Goal: Task Accomplishment & Management: Complete application form

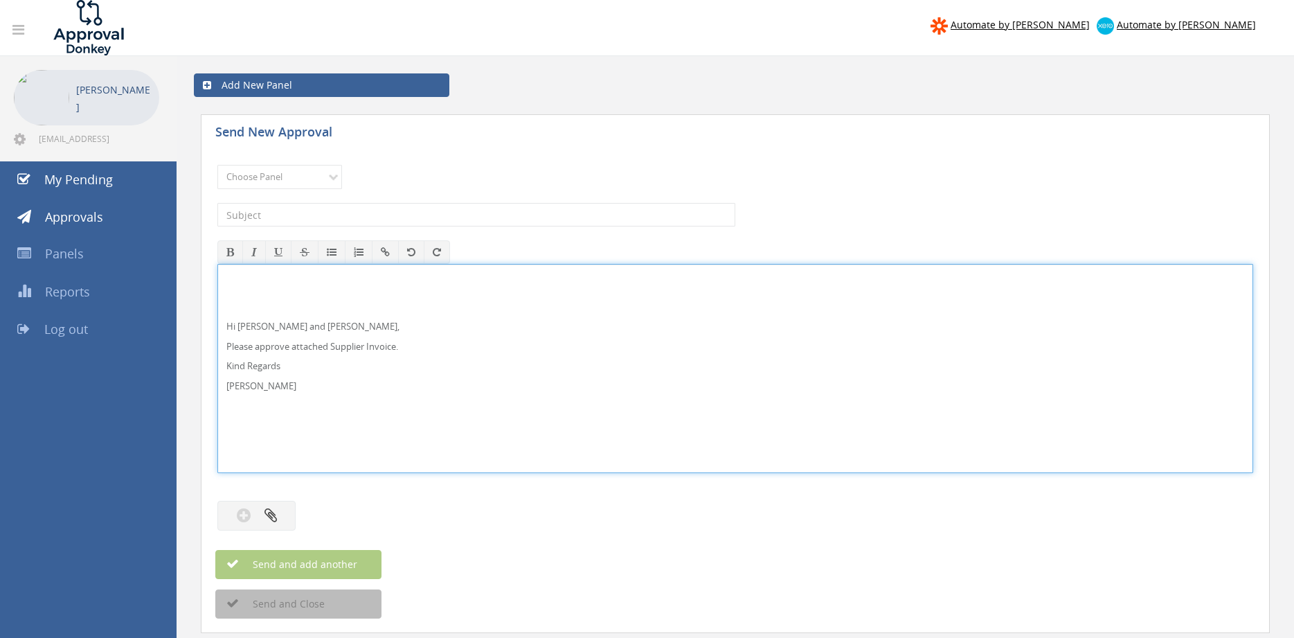
drag, startPoint x: 255, startPoint y: 325, endPoint x: 258, endPoint y: 317, distance: 8.4
click at [254, 323] on p "Hi [PERSON_NAME] and [PERSON_NAME]," at bounding box center [735, 326] width 1018 height 13
drag, startPoint x: 278, startPoint y: 395, endPoint x: 219, endPoint y: 313, distance: 100.7
click at [219, 313] on div "Hi [PERSON_NAME] and [PERSON_NAME], Please approve attached Supplier Invoice. K…" at bounding box center [735, 368] width 1034 height 208
click at [217, 165] on select "Choose Panel Alarm Credits RG - 3 NZ Utilities Cable and SAI Global NZ Alarms-1…" at bounding box center [279, 177] width 125 height 24
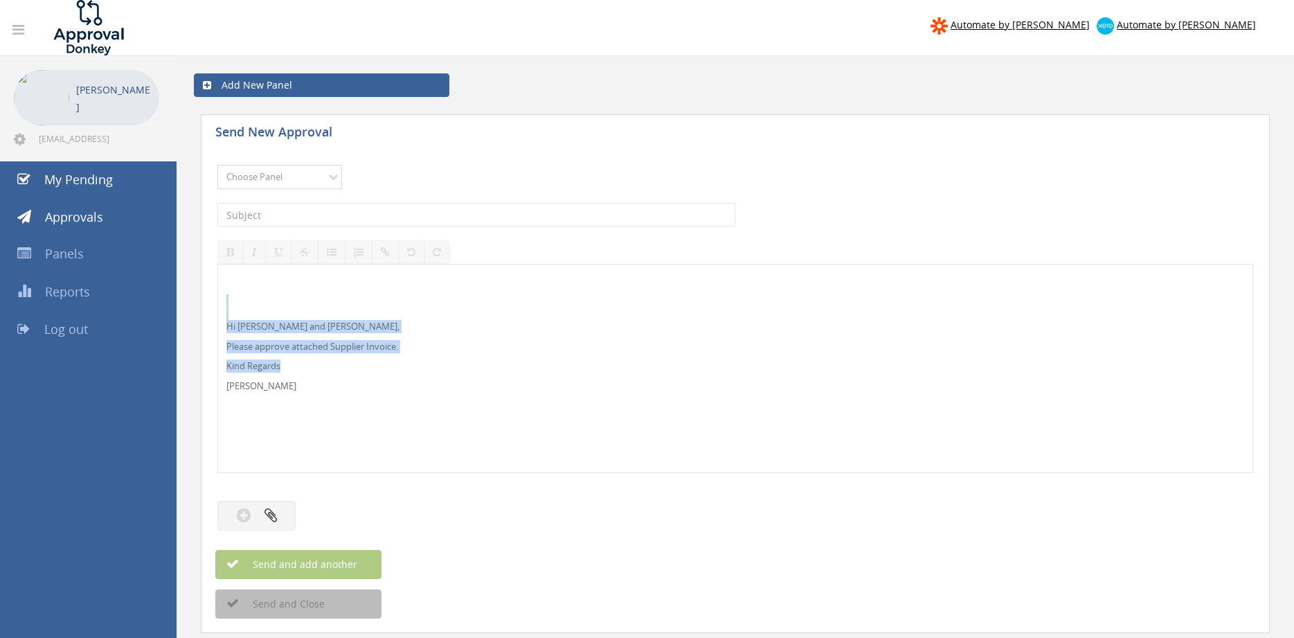
select select "9741"
click option "NZ Payables - 2" at bounding box center [0, 0] width 0 height 0
click at [373, 210] on input "text" at bounding box center [476, 215] width 518 height 24
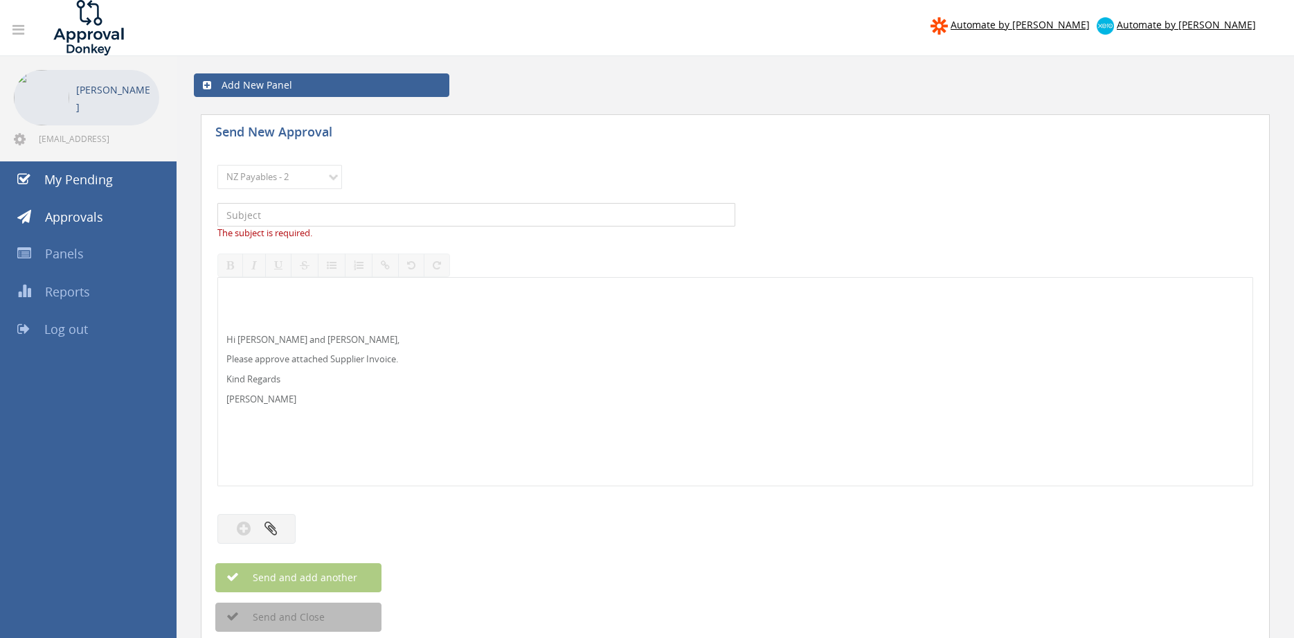
click at [287, 215] on input "text" at bounding box center [476, 215] width 518 height 24
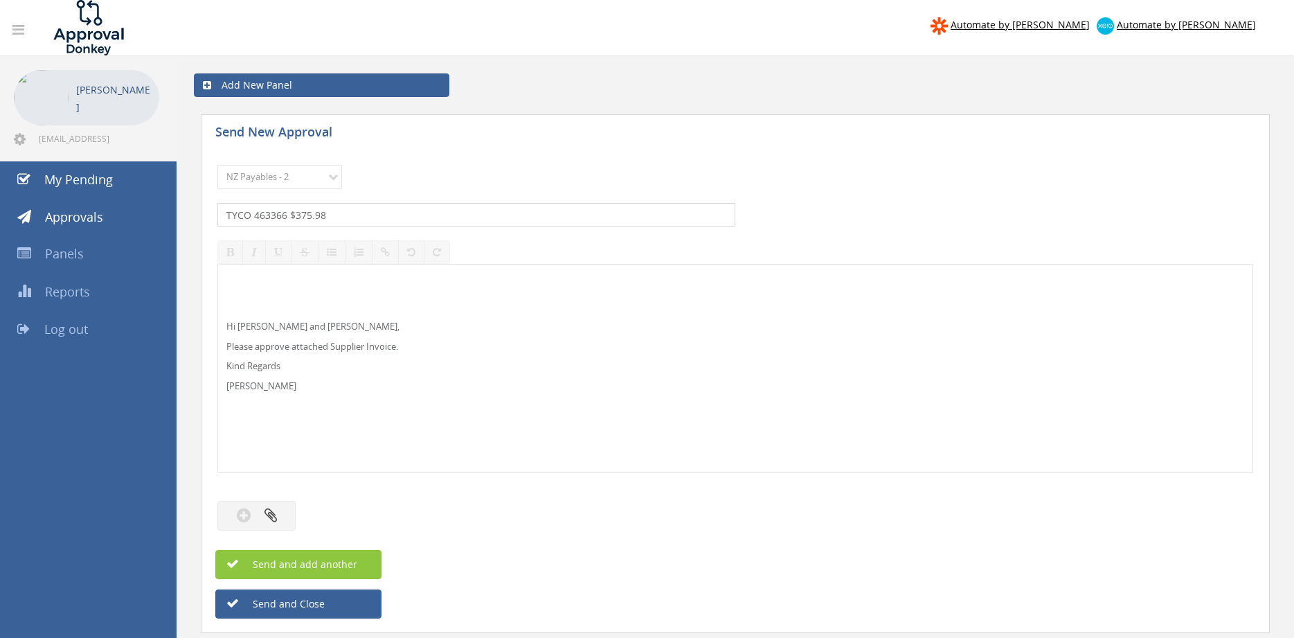
type input "TYCO 463366 $375.98"
click at [261, 510] on button "button" at bounding box center [256, 516] width 78 height 30
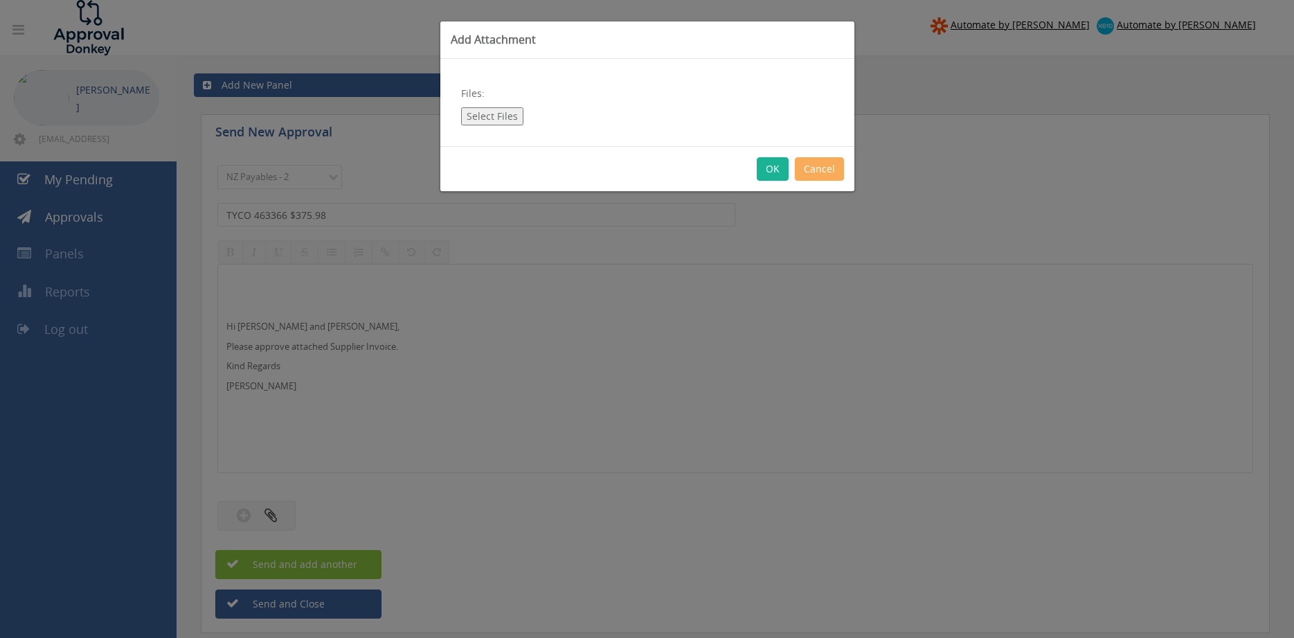
click at [505, 121] on button "Select Files" at bounding box center [492, 116] width 62 height 18
type input "C:\fakepath\TYCO Inv463366 [DATE] PO 4252.pdf"
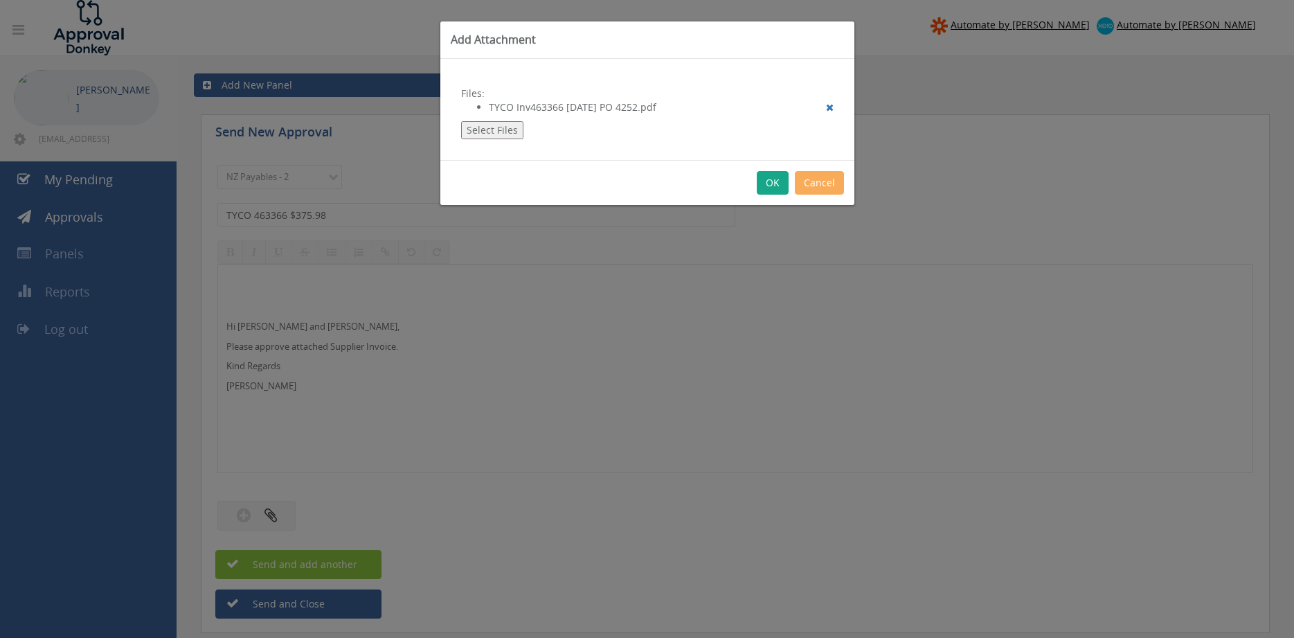
click at [784, 190] on button "OK" at bounding box center [773, 183] width 32 height 24
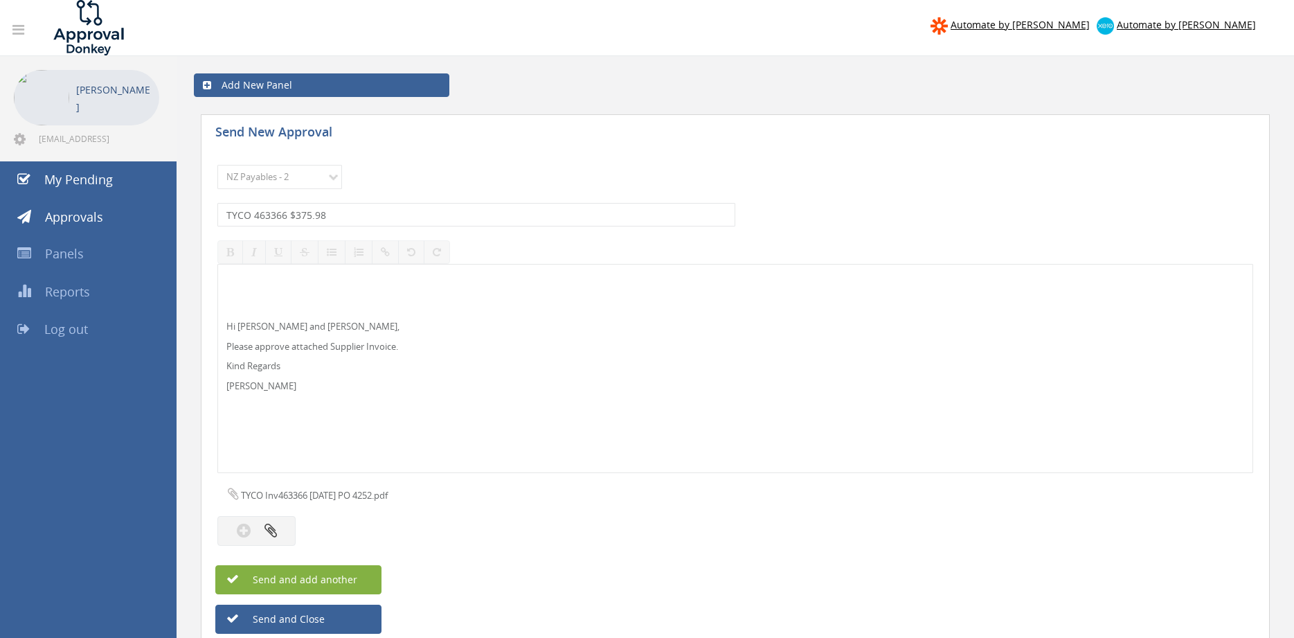
click at [346, 576] on span "Send and add another" at bounding box center [290, 579] width 134 height 13
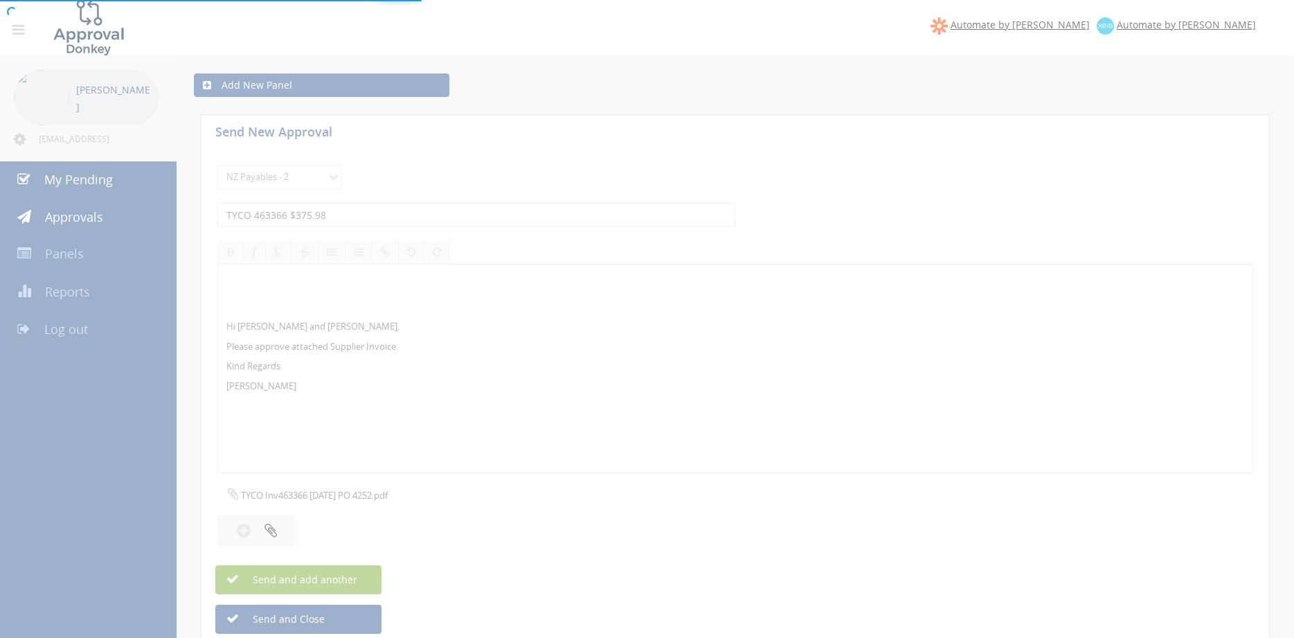
select select
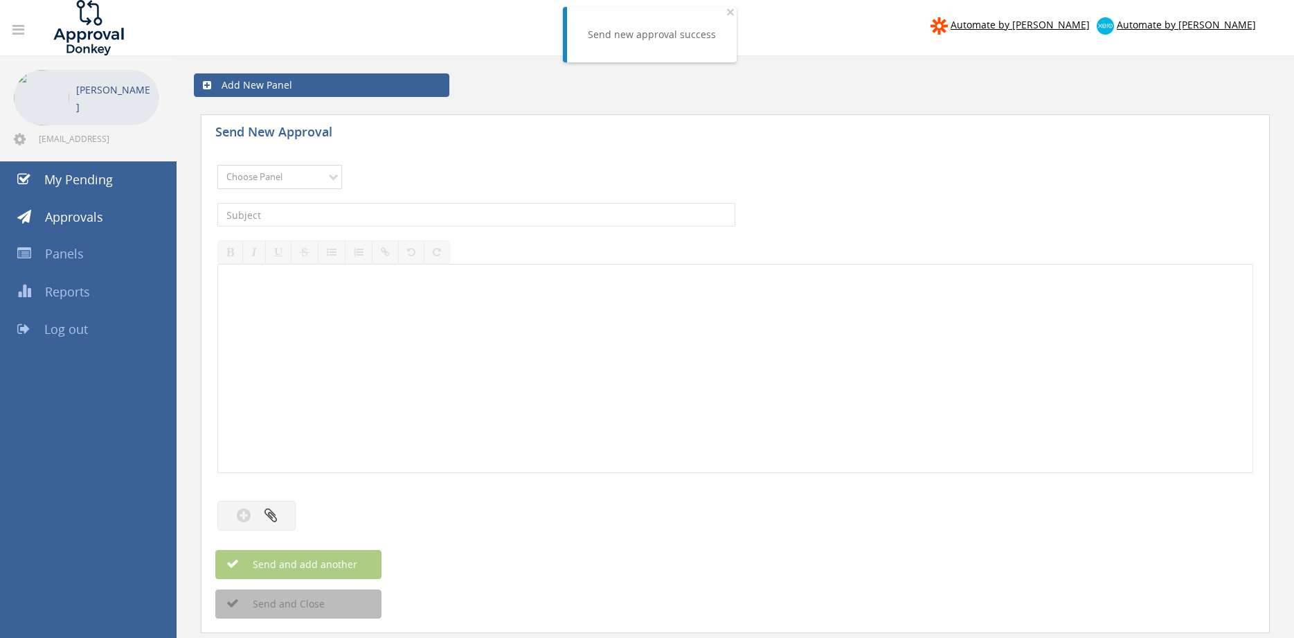
click at [217, 165] on select "Choose Panel Alarm Credits RG - 3 NZ Utilities Cable and SAI Global NZ Alarms-1…" at bounding box center [279, 177] width 125 height 24
select select "9741"
click option "NZ Payables - 2" at bounding box center [0, 0] width 0 height 0
click at [366, 213] on input "text" at bounding box center [476, 215] width 518 height 24
type input "FIRE CORP INDUSTRIES 225990 $460.00"
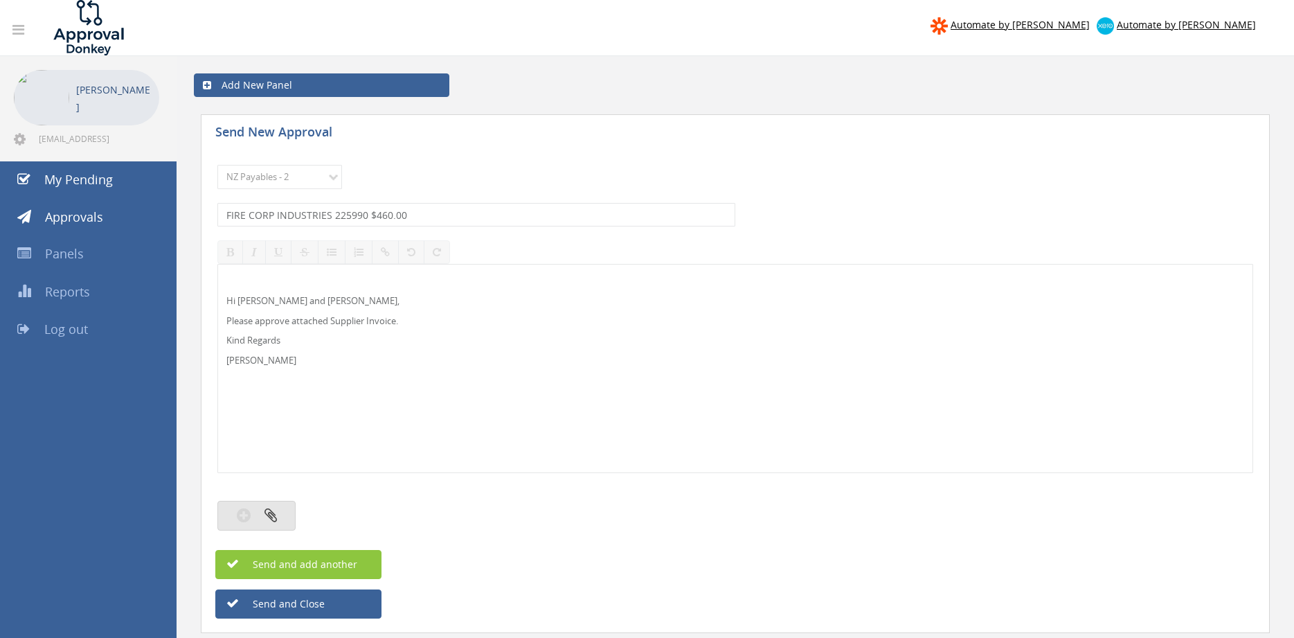
click at [290, 517] on button "button" at bounding box center [256, 516] width 78 height 30
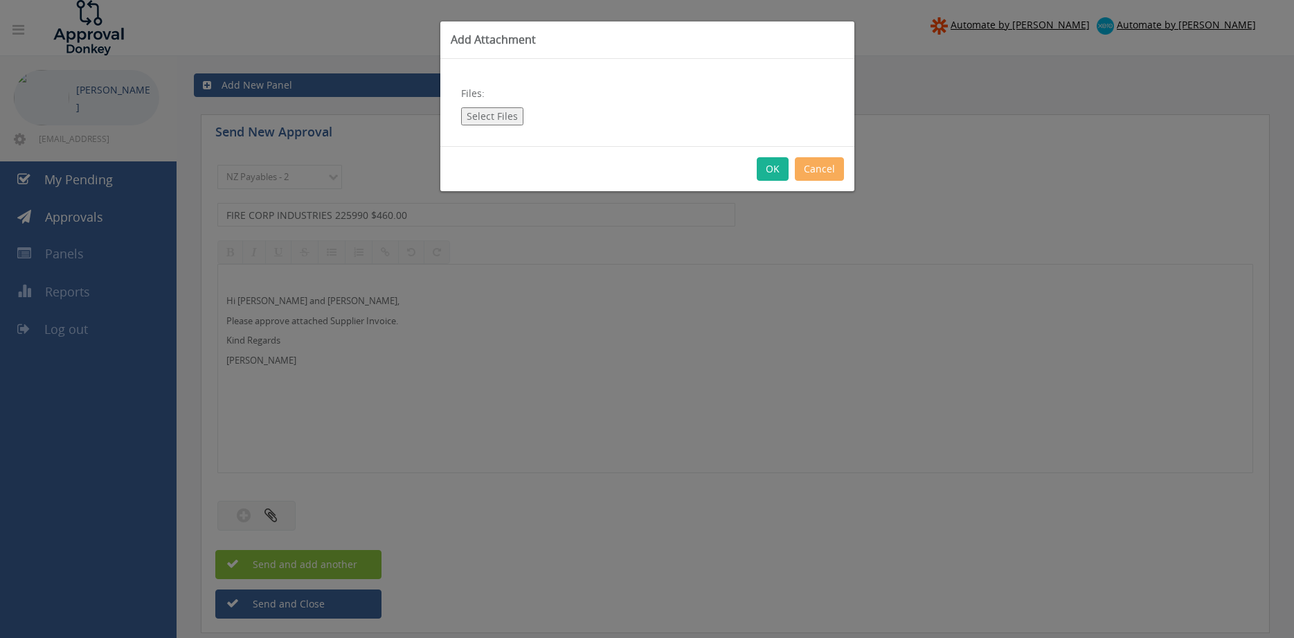
click at [499, 116] on button "Select Files" at bounding box center [492, 116] width 62 height 18
type input "C:\fakepath\FIRE CORP INDUSTRIES_No_225990 [DATE] PO 4331.pdf"
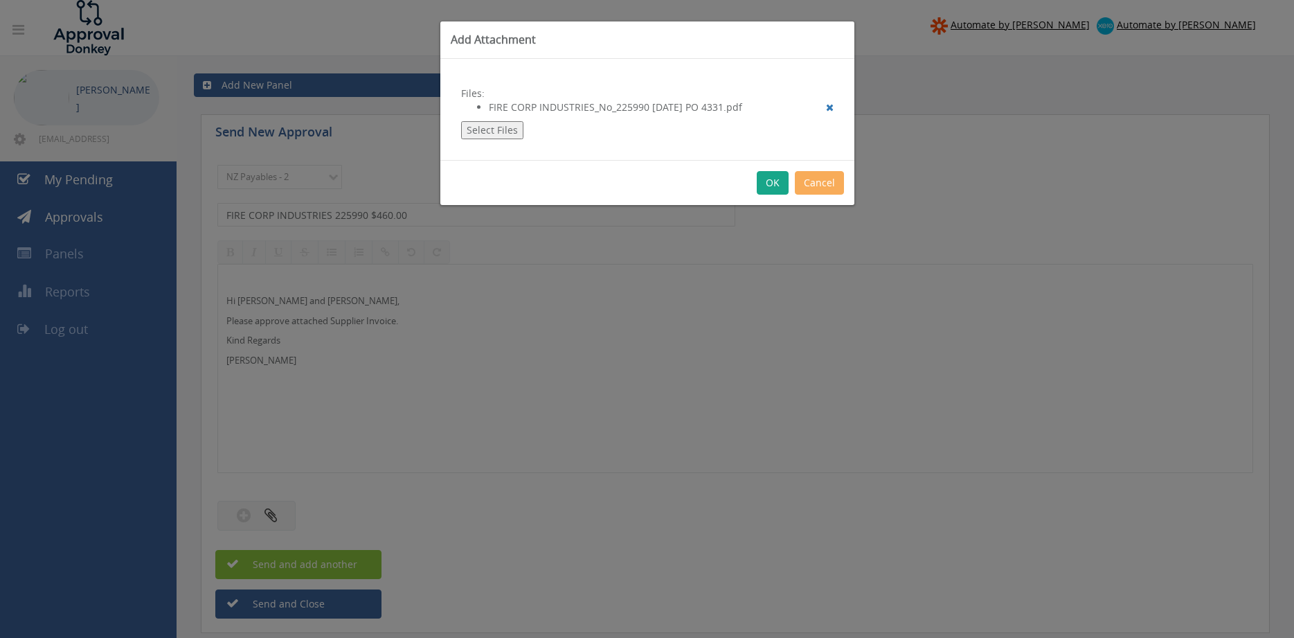
click at [772, 187] on button "OK" at bounding box center [773, 183] width 32 height 24
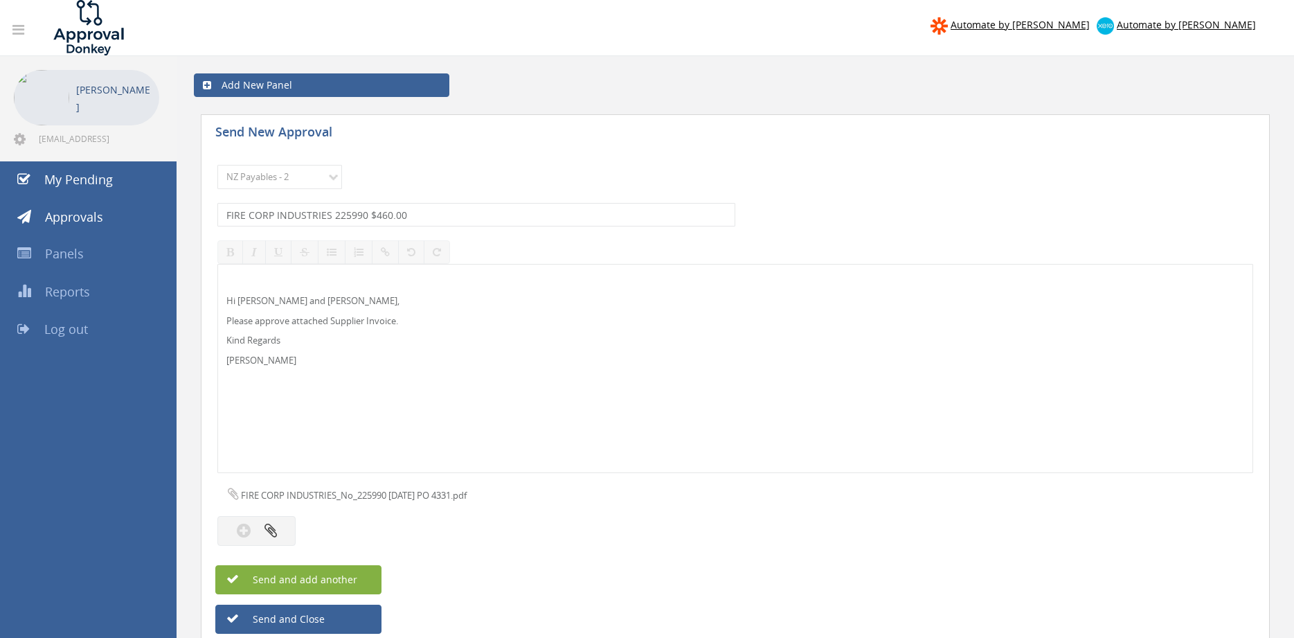
click at [358, 574] on button "Send and add another" at bounding box center [298, 579] width 166 height 29
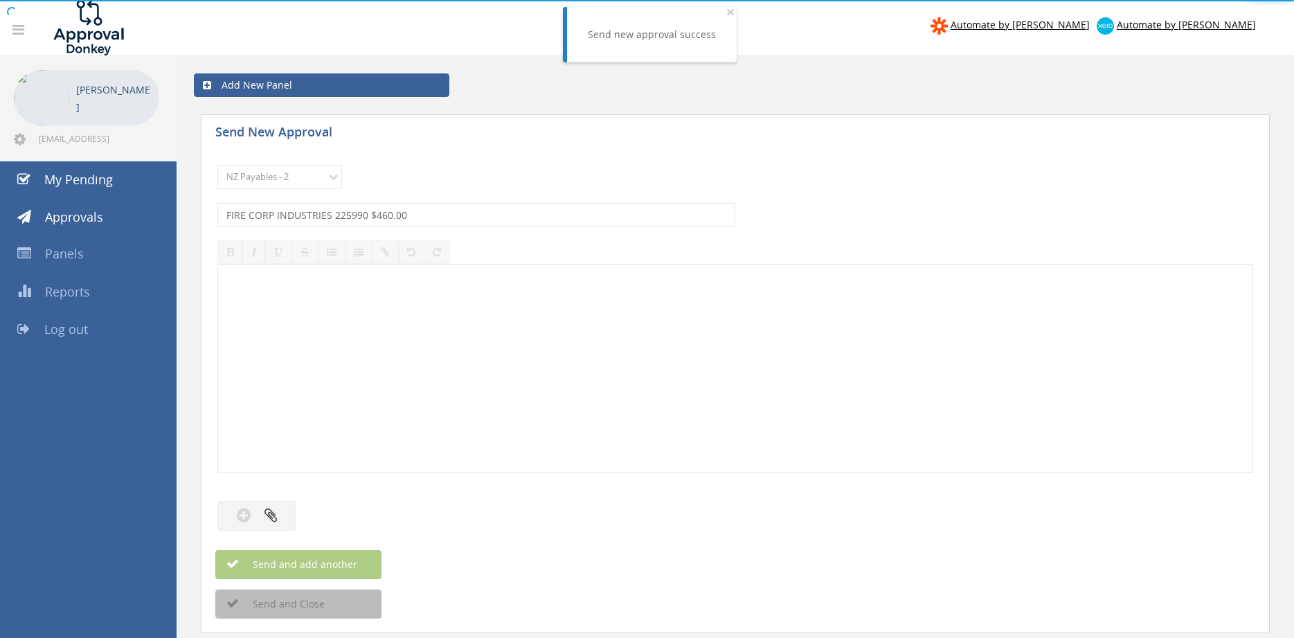
select select
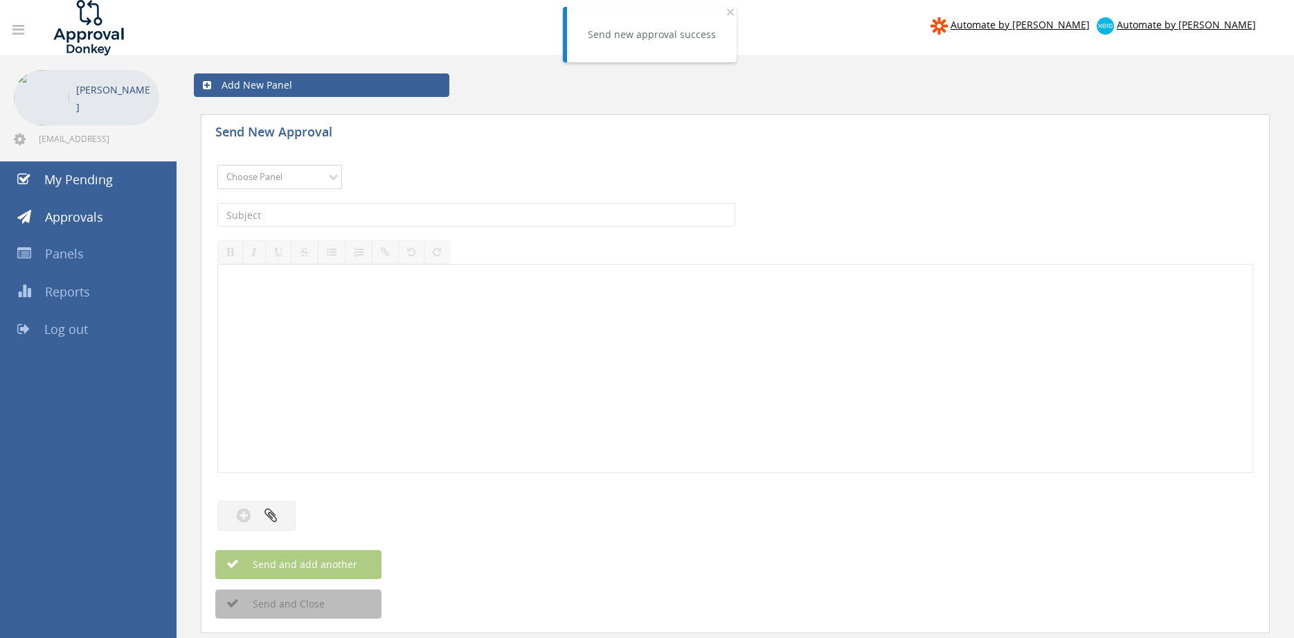
click at [217, 165] on select "Choose Panel Alarm Credits RG - 3 NZ Utilities Cable and SAI Global NZ Alarms-1…" at bounding box center [279, 177] width 125 height 24
select select "9741"
click option "NZ Payables - 2" at bounding box center [0, 0] width 0 height 0
click at [368, 210] on input "text" at bounding box center [476, 215] width 518 height 24
type input "DHL EXPRESS AKLI00557449 $362.11"
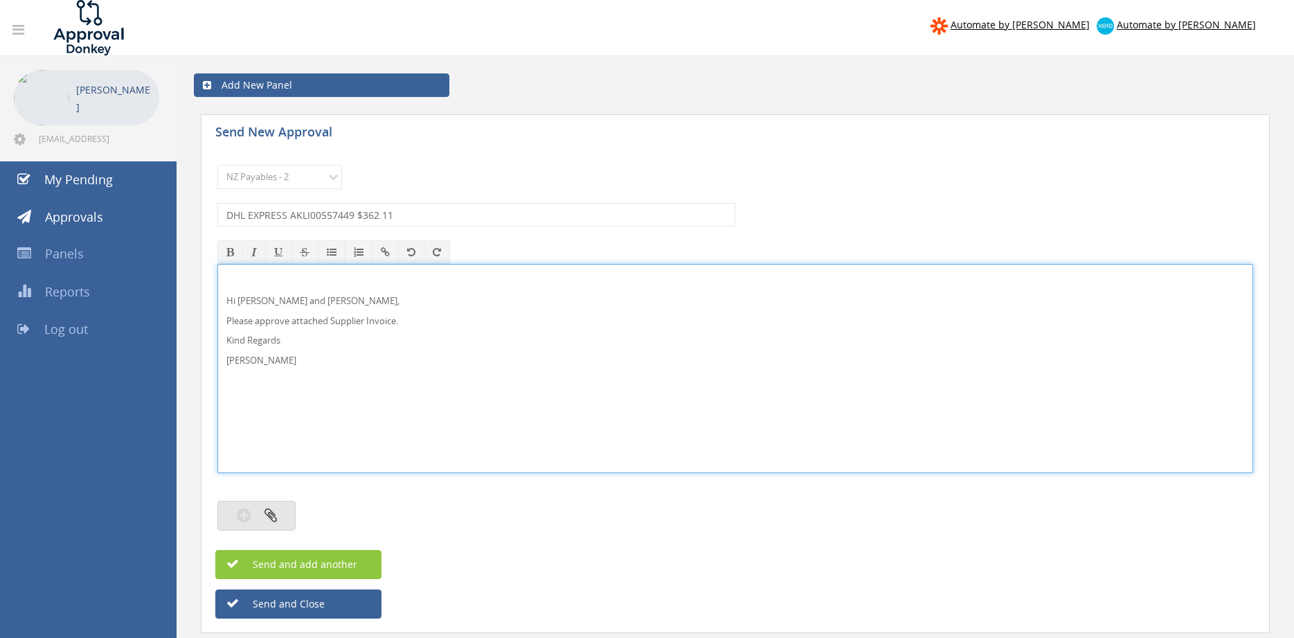
click at [280, 523] on button "button" at bounding box center [256, 516] width 78 height 30
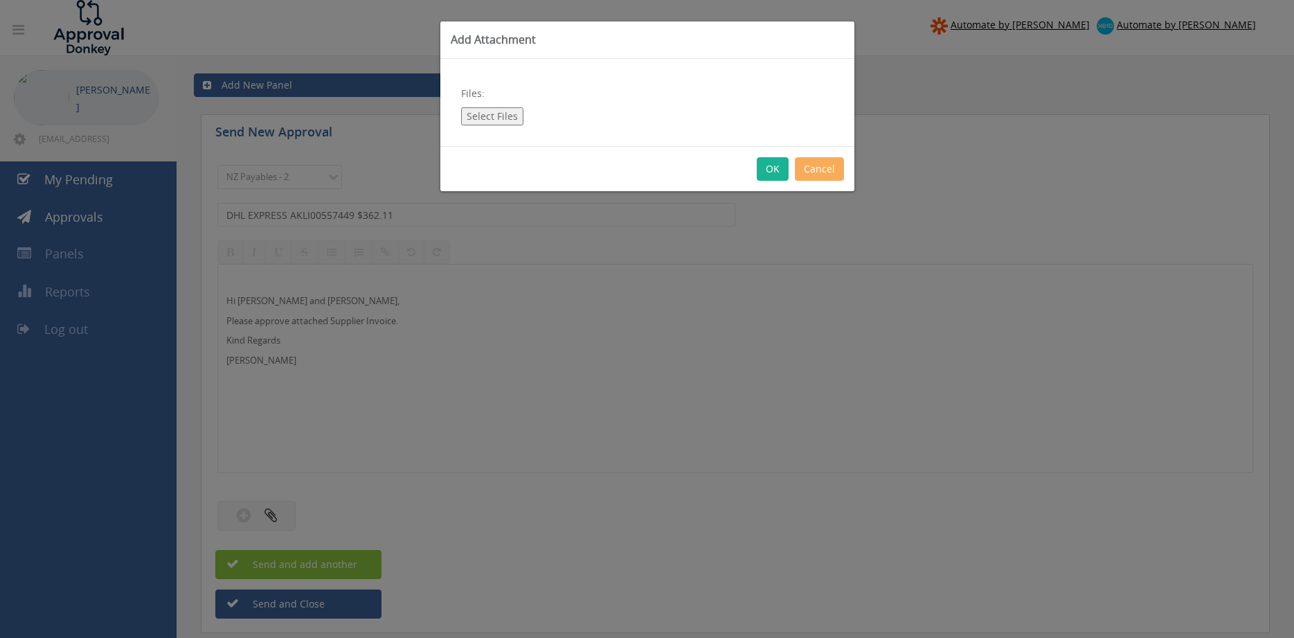
click at [518, 118] on button "Select Files" at bounding box center [492, 116] width 62 height 18
type input "C:\fakepath\DHL EXPRESS AKLI00557449 [DATE].pdf"
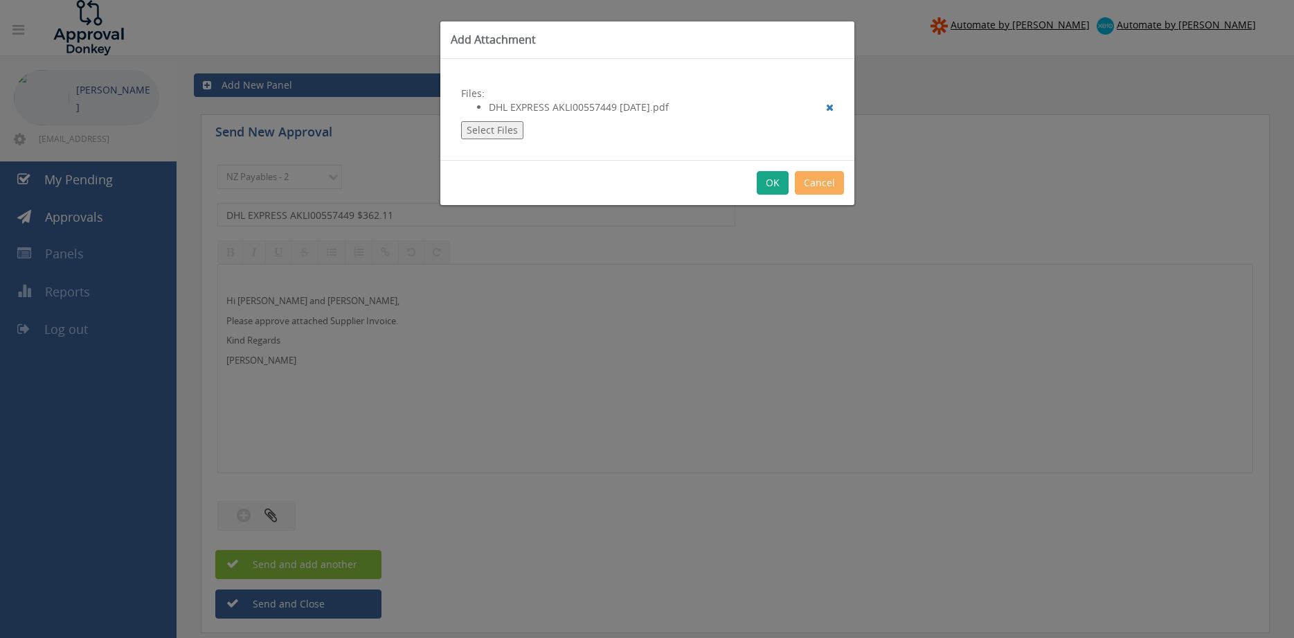
drag, startPoint x: 773, startPoint y: 179, endPoint x: 769, endPoint y: 202, distance: 23.4
click at [773, 179] on button "OK" at bounding box center [773, 183] width 32 height 24
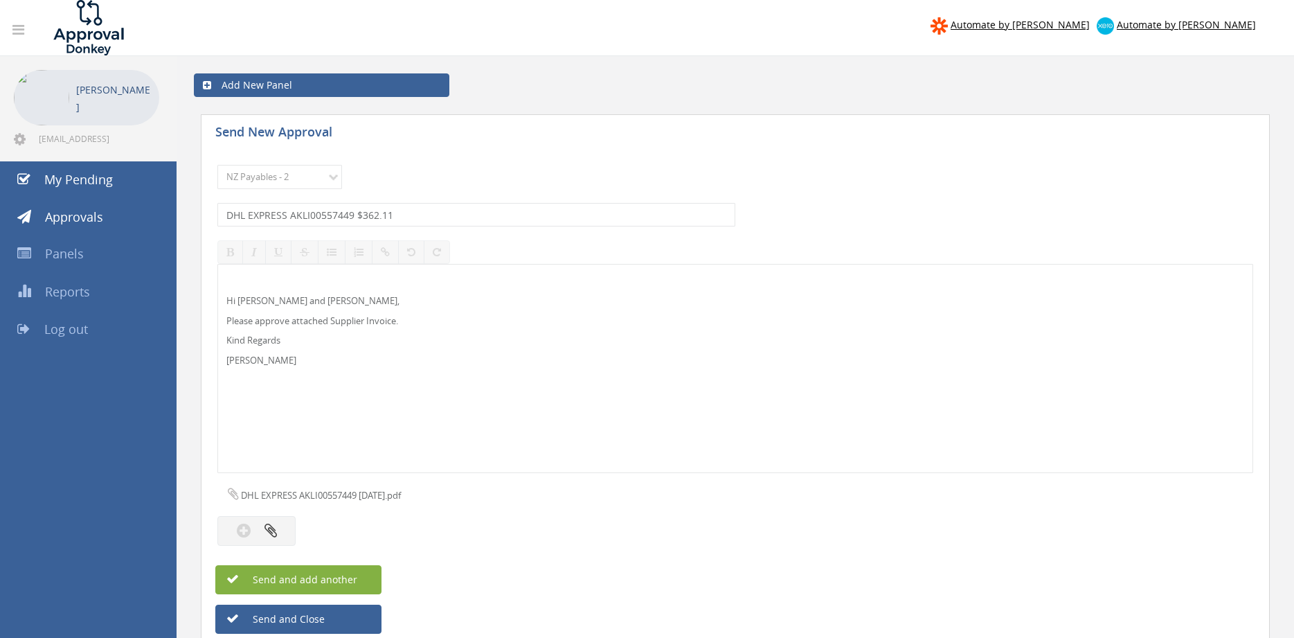
click at [337, 587] on button "Send and add another" at bounding box center [298, 579] width 166 height 29
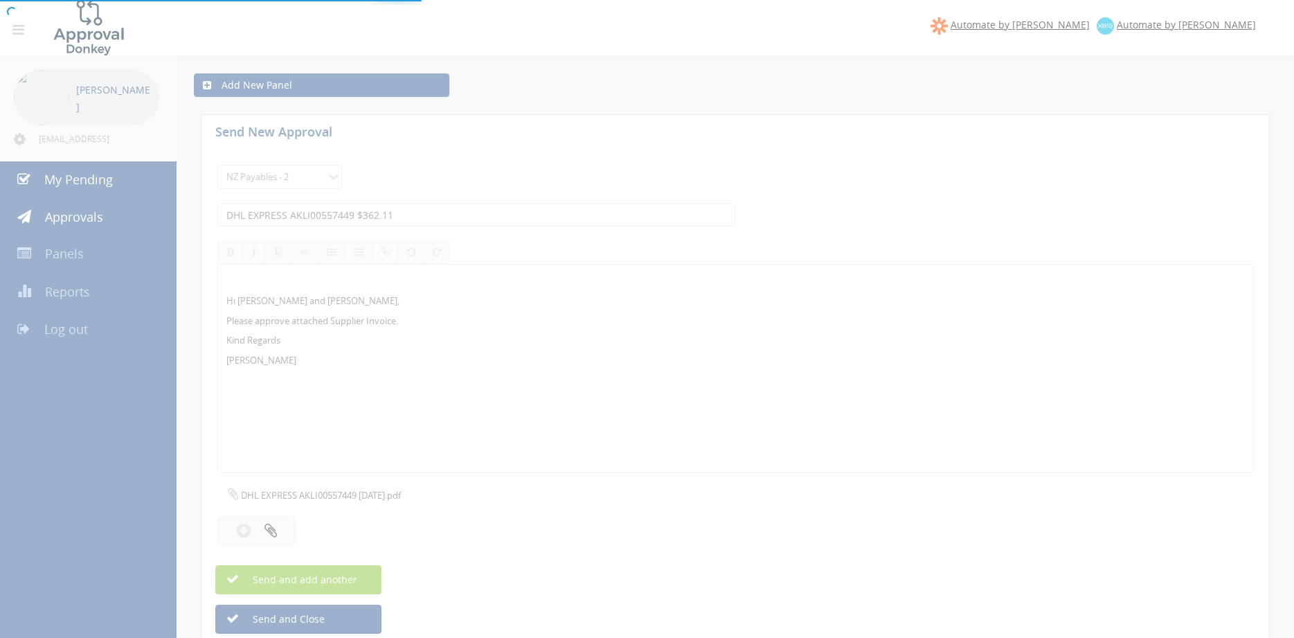
select select
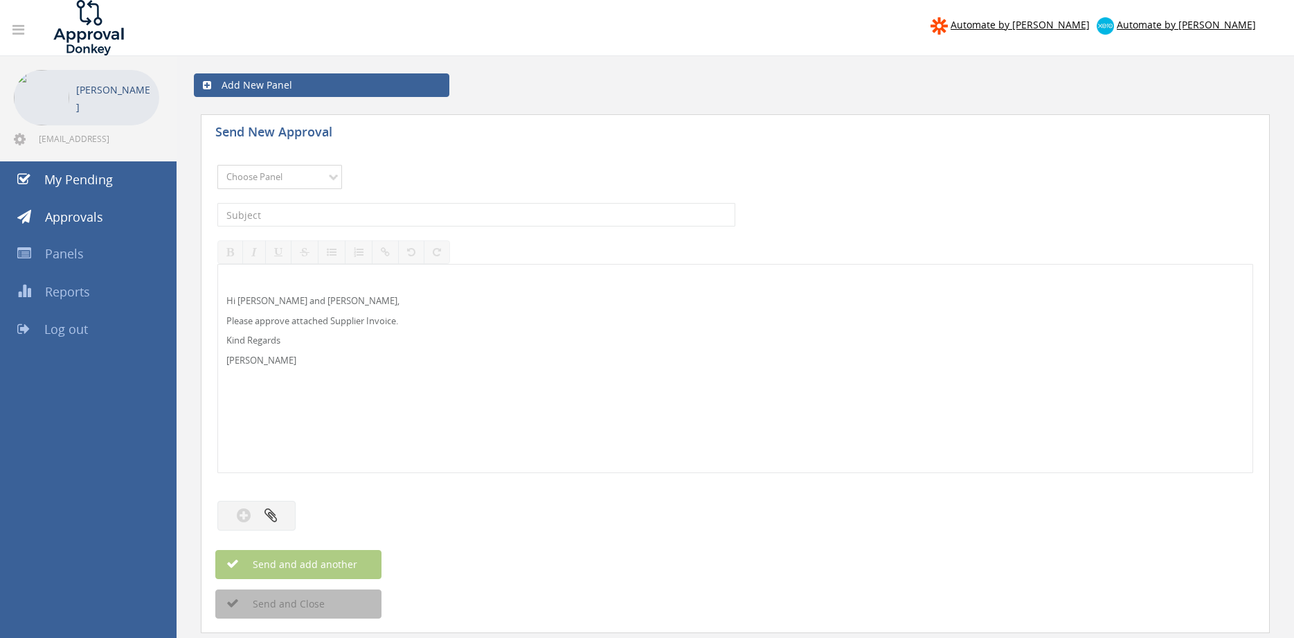
select select "13141"
click option "NZ Utilities" at bounding box center [0, 0] width 0 height 0
click at [291, 215] on input "text" at bounding box center [476, 215] width 518 height 24
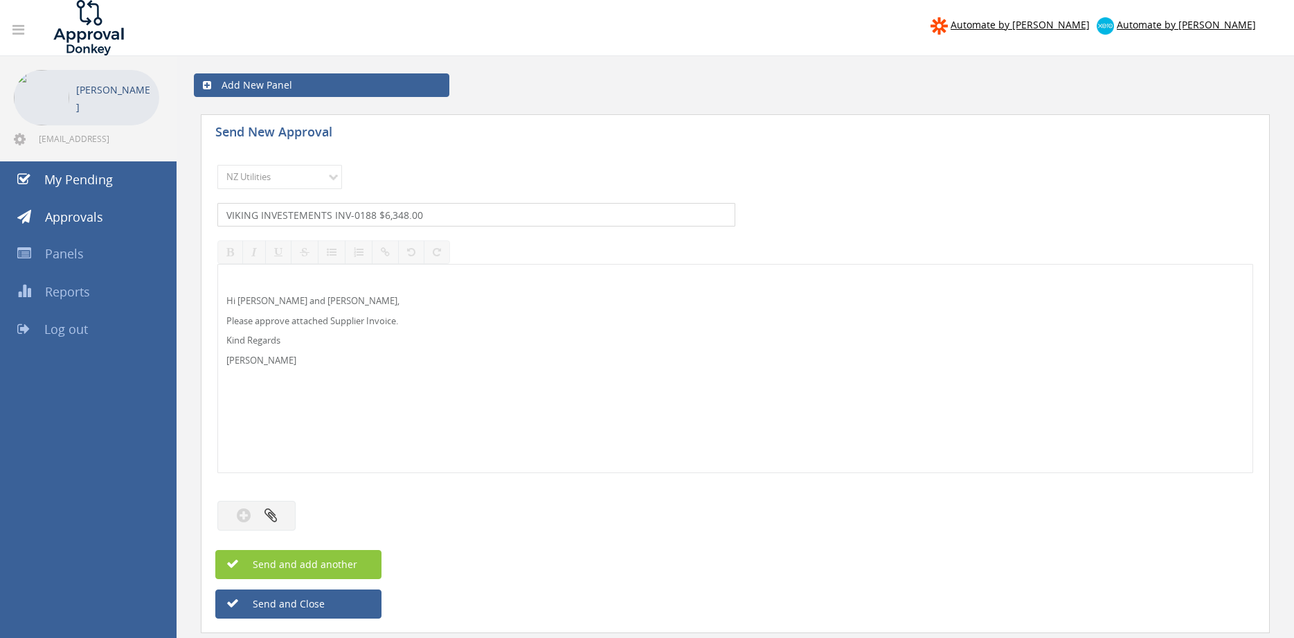
type input "VIKING INVESTEMENTS INV-0188 $6,348.00"
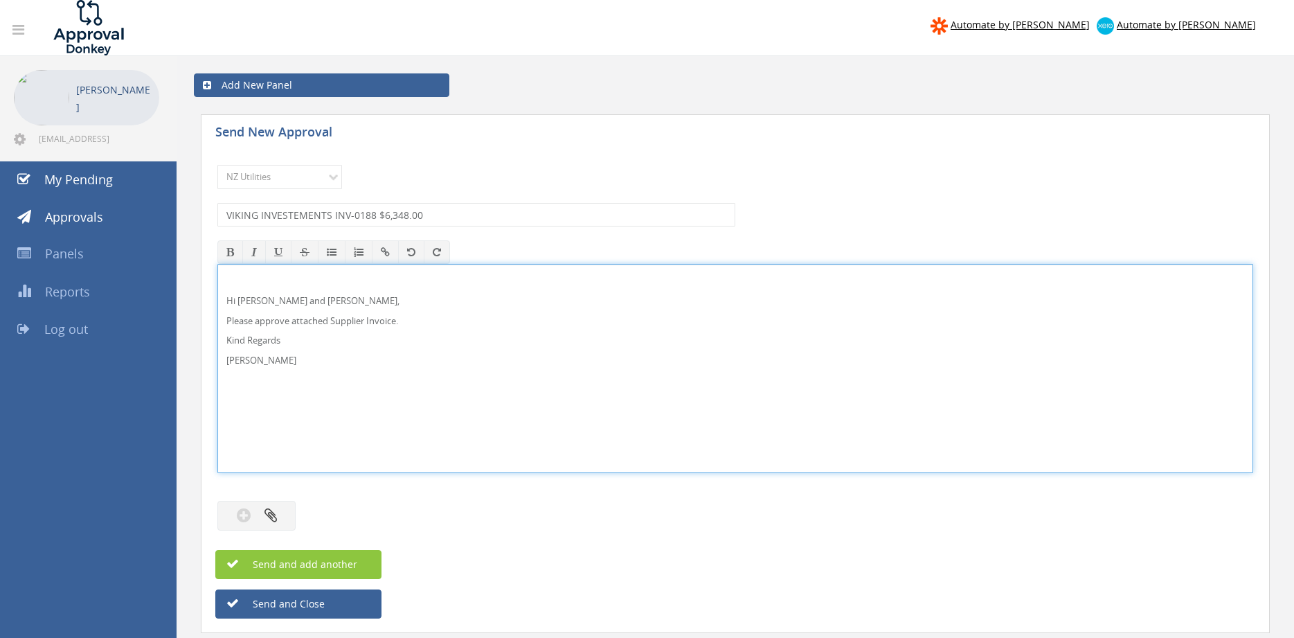
click at [270, 303] on p "Hi [PERSON_NAME] and [PERSON_NAME]," at bounding box center [735, 300] width 1018 height 13
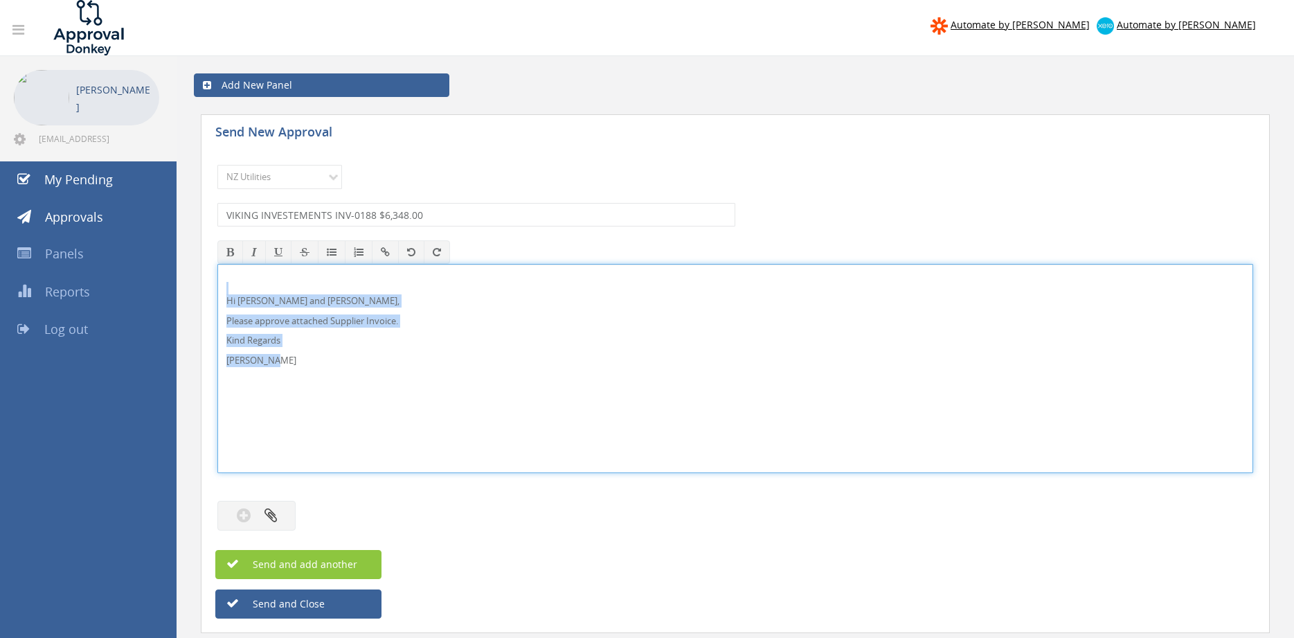
drag, startPoint x: 282, startPoint y: 364, endPoint x: 216, endPoint y: 287, distance: 102.1
click at [217, 281] on div "Hi [PERSON_NAME] and [PERSON_NAME], Please approve attached Supplier Invoice. K…" at bounding box center [735, 368] width 1036 height 209
copy div "Hi [PERSON_NAME] and [PERSON_NAME], Please approve attached Supplier Invoice. K…"
click at [275, 518] on icon "button" at bounding box center [270, 515] width 12 height 16
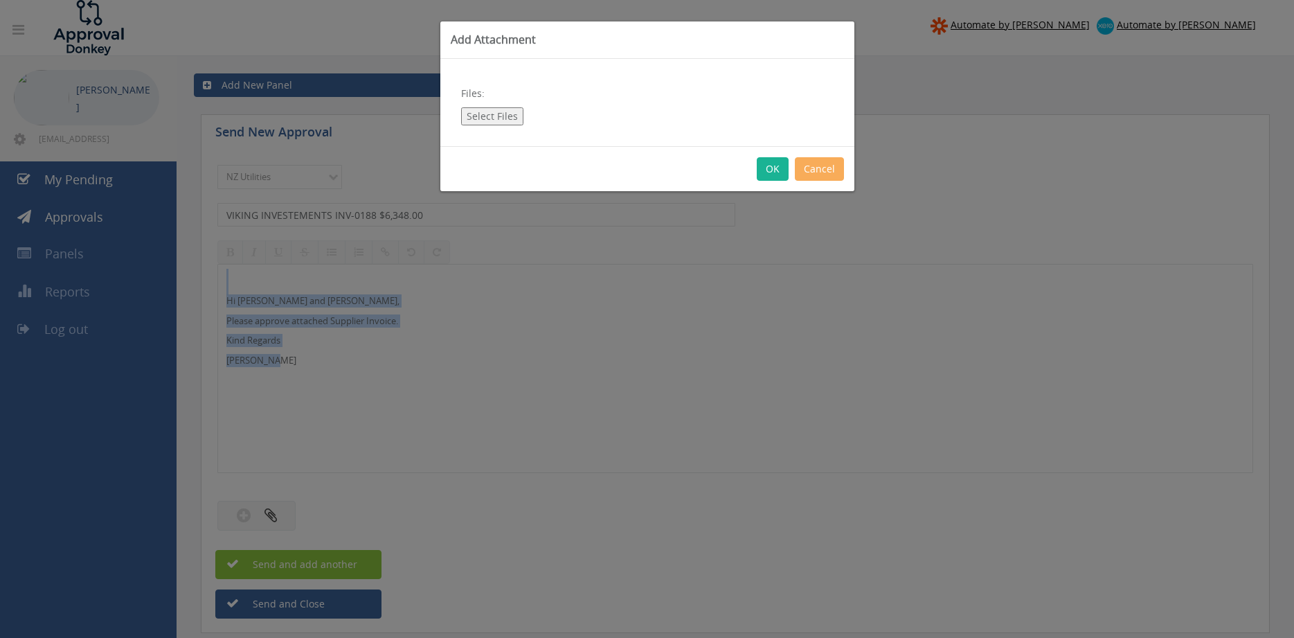
click at [478, 114] on button "Select Files" at bounding box center [492, 116] width 62 height 18
type input "C:\fakepath\VIKING INV INV-0188 [DATE].pdf"
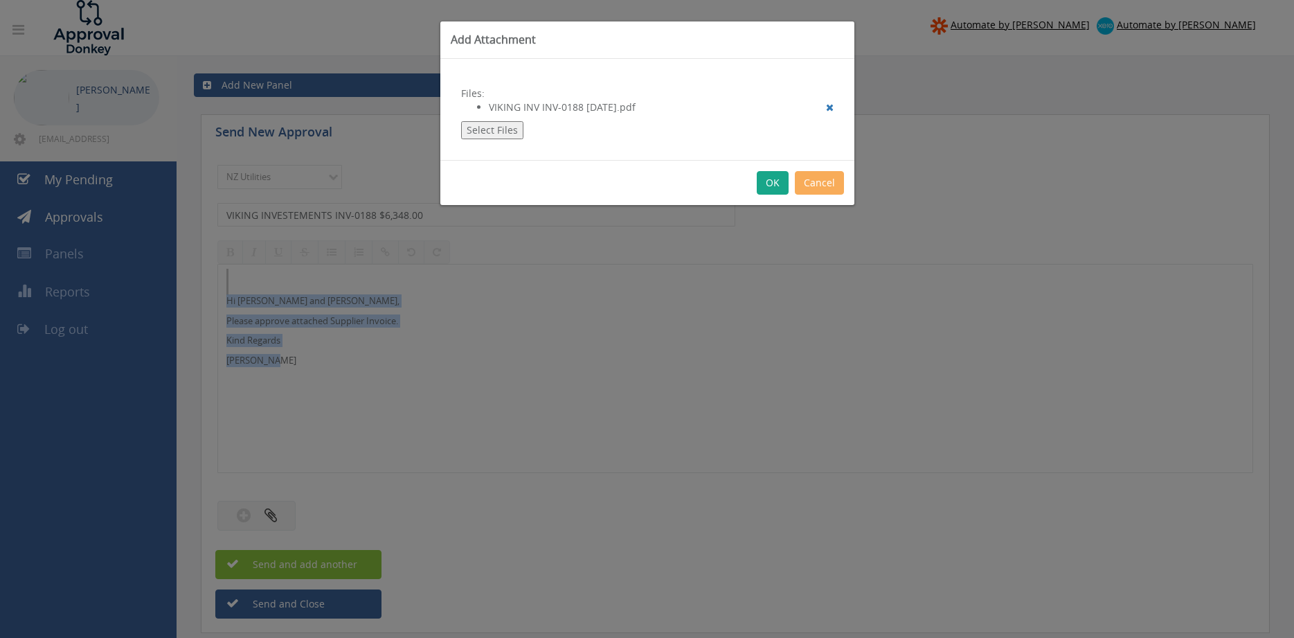
click at [767, 186] on button "OK" at bounding box center [773, 183] width 32 height 24
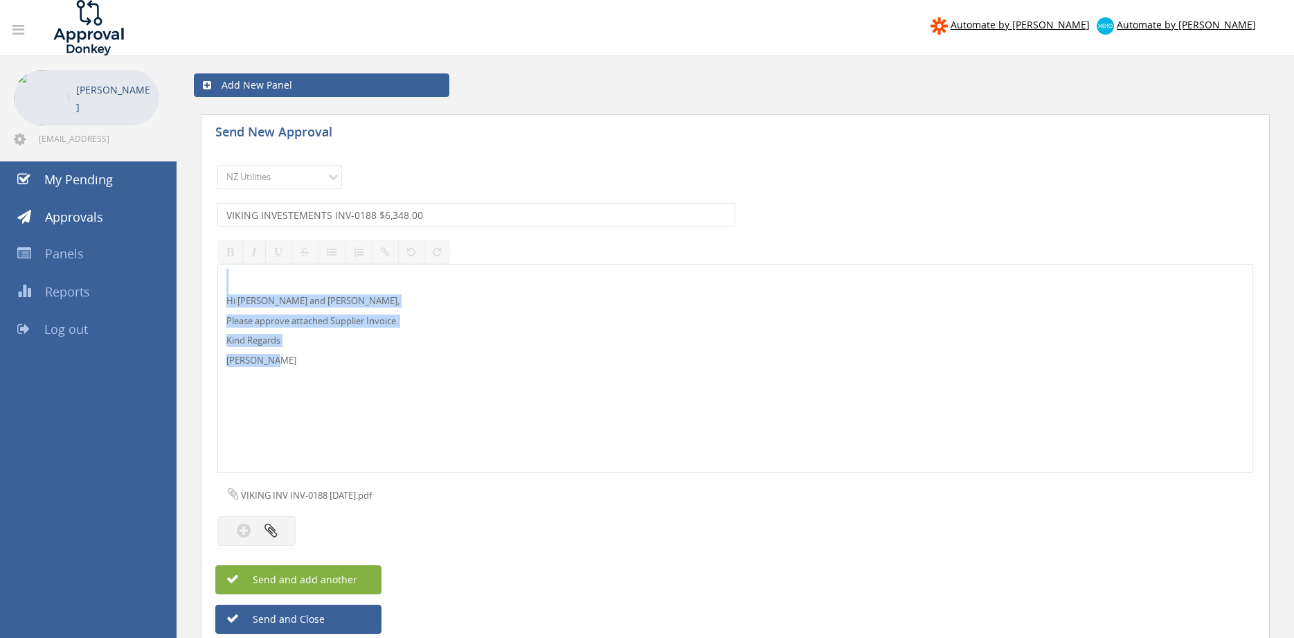
click at [363, 577] on button "Send and add another" at bounding box center [298, 579] width 166 height 29
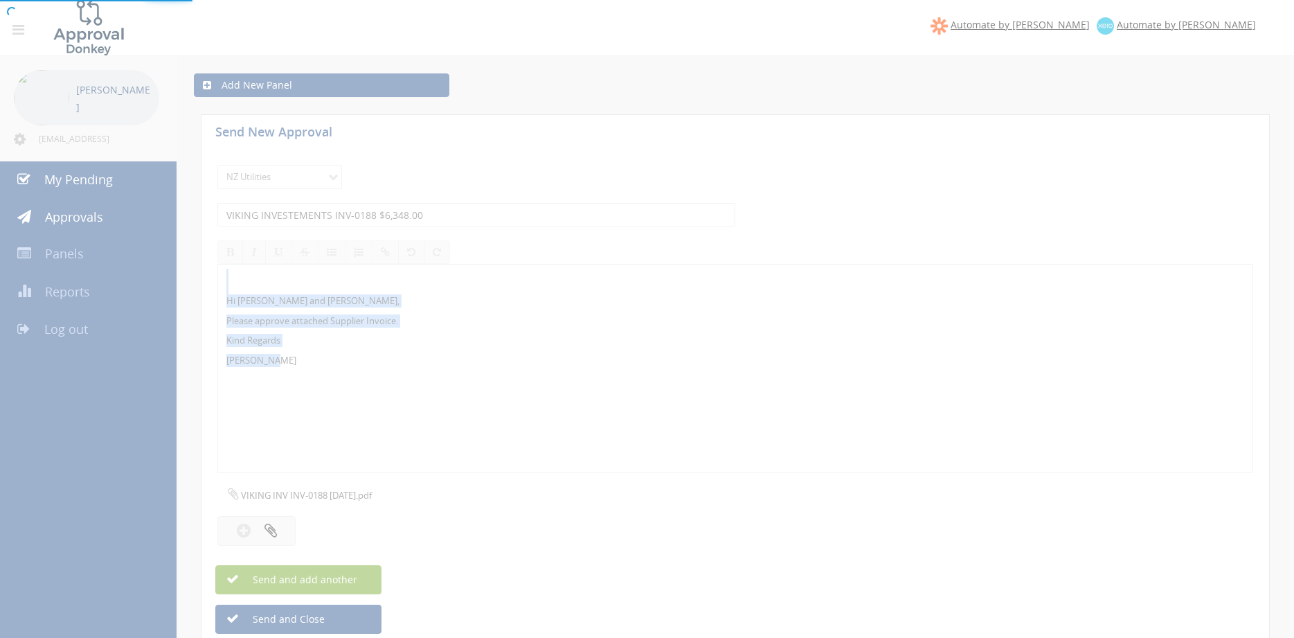
select select
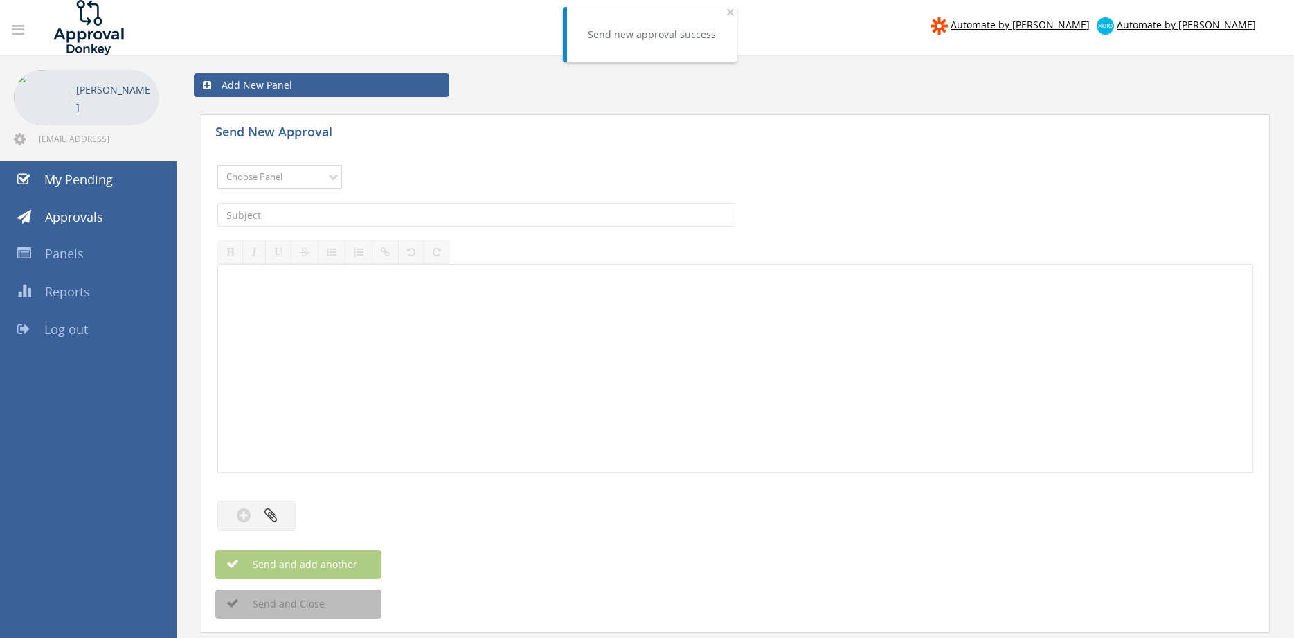
click at [217, 165] on select "Choose Panel Alarm Credits RG - 3 NZ Utilities Cable and SAI Global NZ Alarms-1…" at bounding box center [279, 177] width 125 height 24
select select "13141"
click option "NZ Utilities" at bounding box center [0, 0] width 0 height 0
click at [309, 219] on input "text" at bounding box center [476, 215] width 518 height 24
type input "GENESIS 3712000 $103.78"
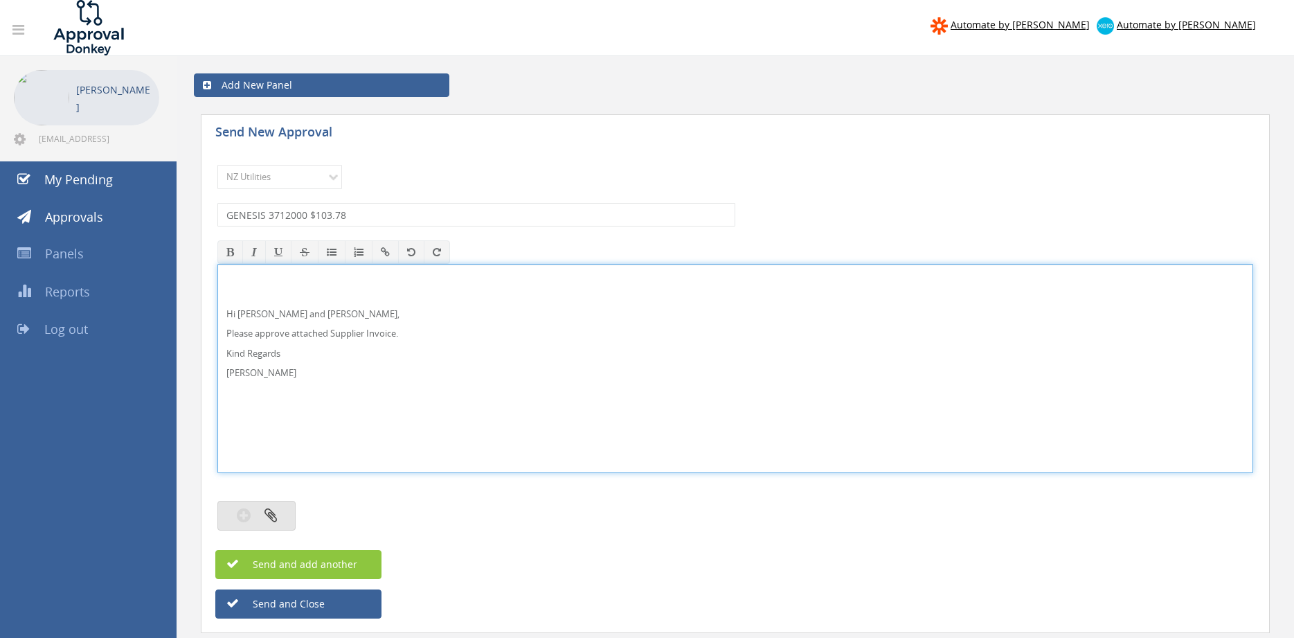
click at [276, 512] on icon "button" at bounding box center [270, 515] width 12 height 16
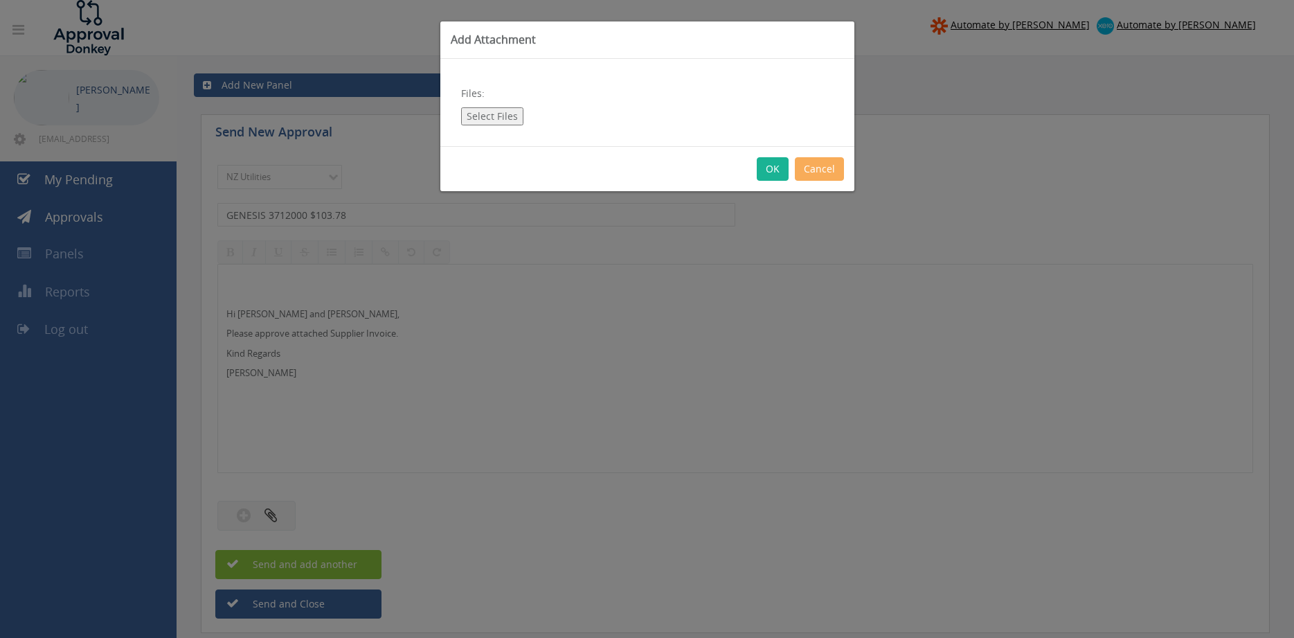
click at [503, 114] on button "Select Files" at bounding box center [492, 116] width 62 height 18
type input "C:\fakepath\GENESIS 920029728_Inv 3712000 [DATE].pdf"
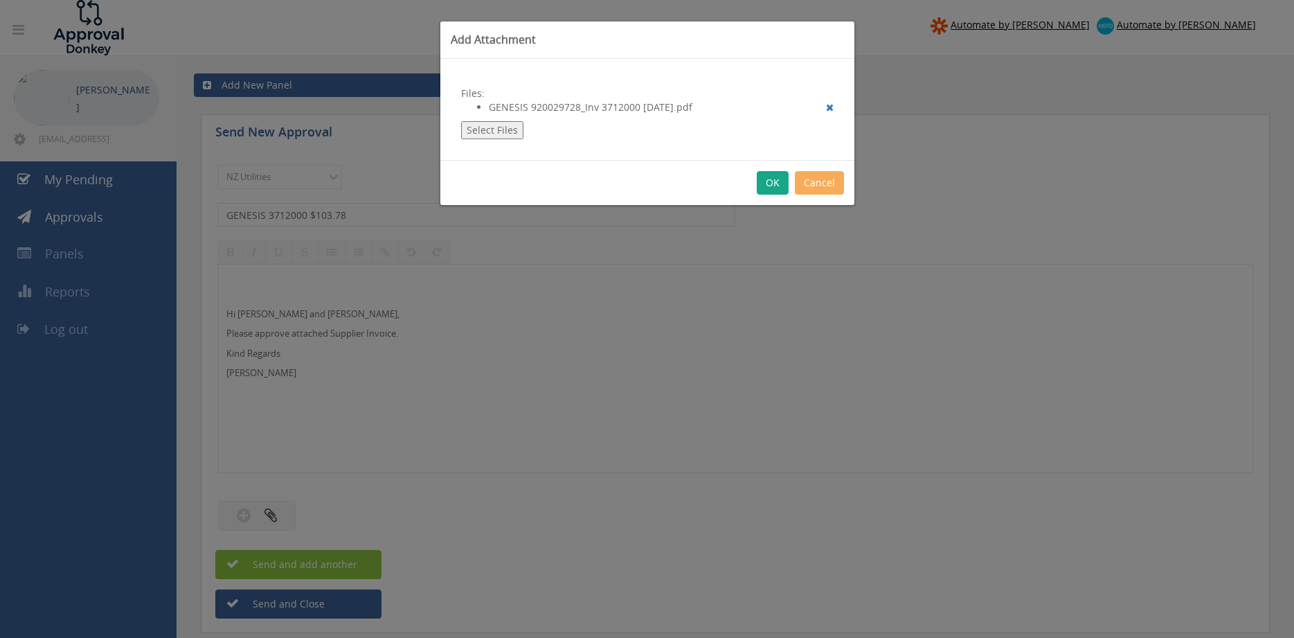
click at [777, 181] on button "OK" at bounding box center [773, 183] width 32 height 24
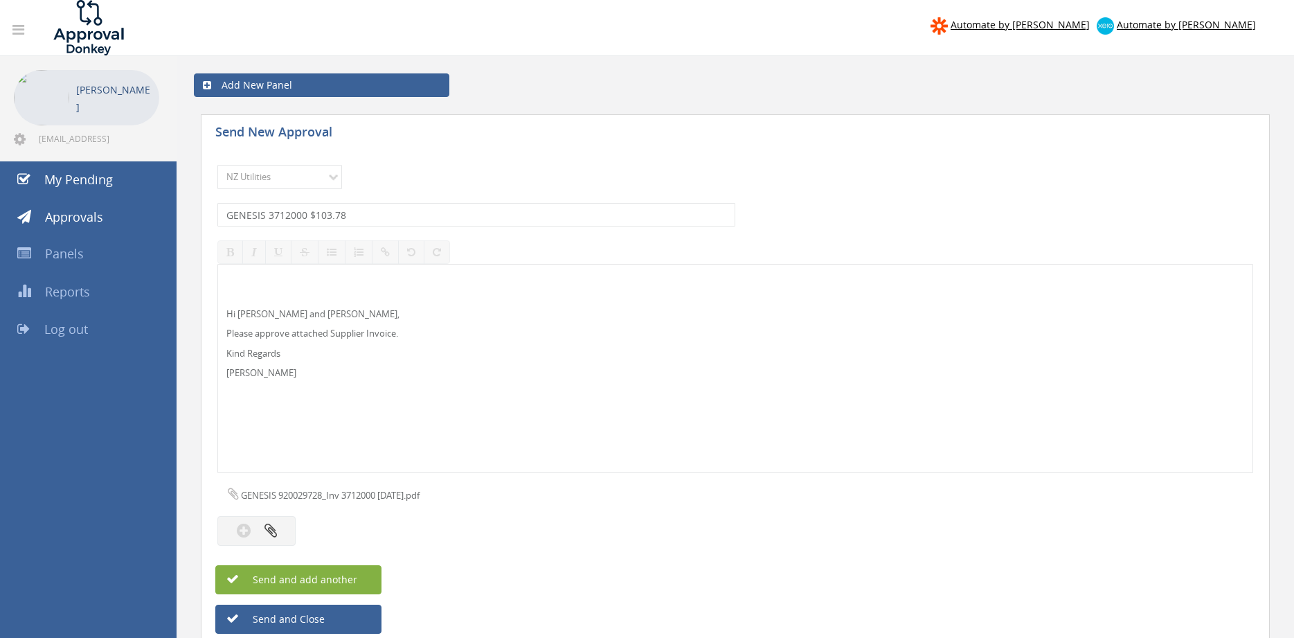
click at [361, 571] on button "Send and add another" at bounding box center [298, 579] width 166 height 29
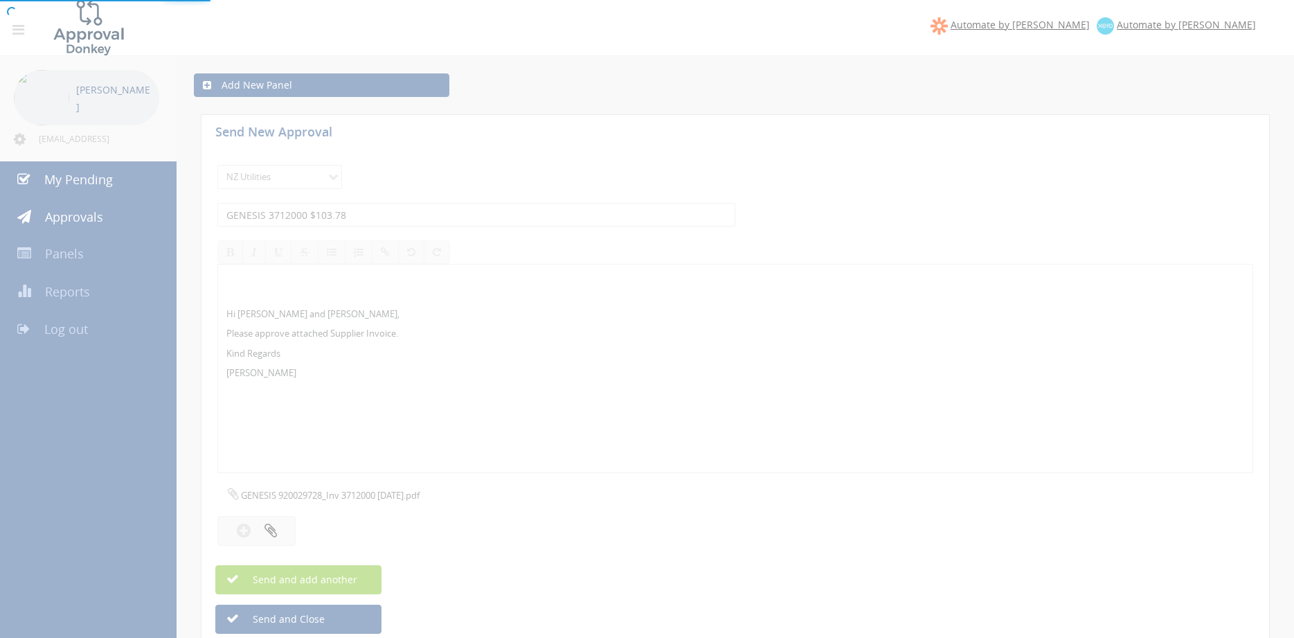
select select
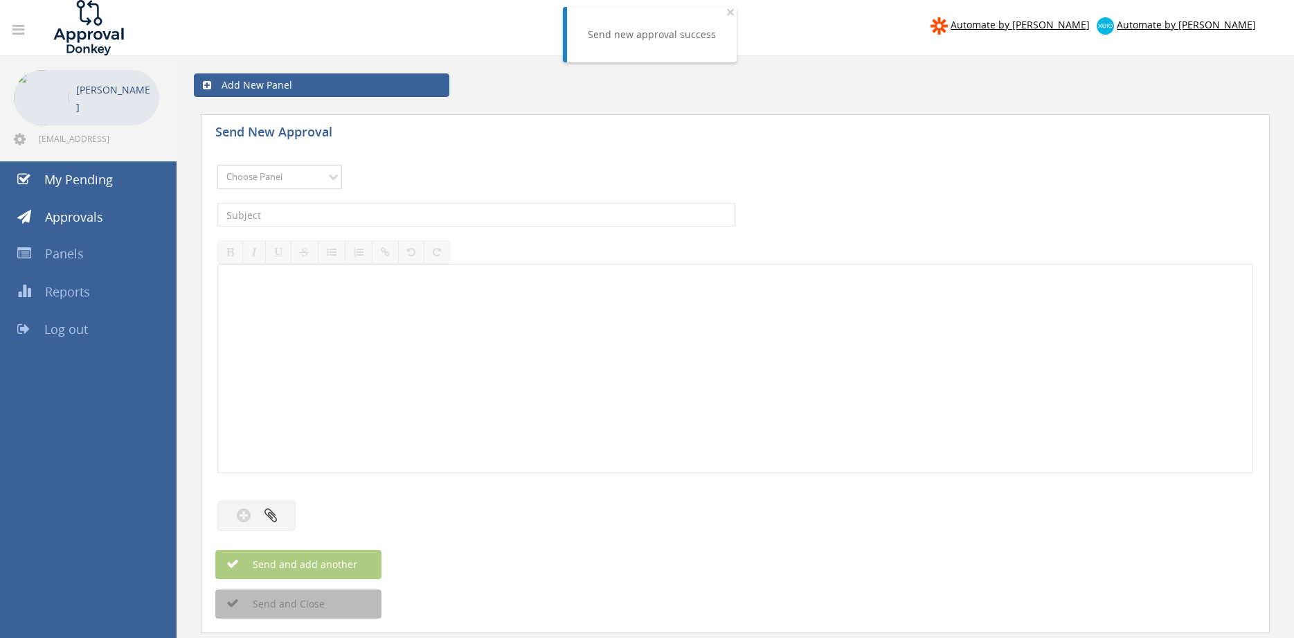
click at [217, 165] on select "Choose Panel Alarm Credits RG - 3 NZ Utilities Cable and SAI Global NZ Alarms-1…" at bounding box center [279, 177] width 125 height 24
select select "13141"
click option "NZ Utilities" at bounding box center [0, 0] width 0 height 0
click at [309, 216] on input "text" at bounding box center [476, 215] width 518 height 24
type input "BUNNINGS INV 9493/00913181 $11.47"
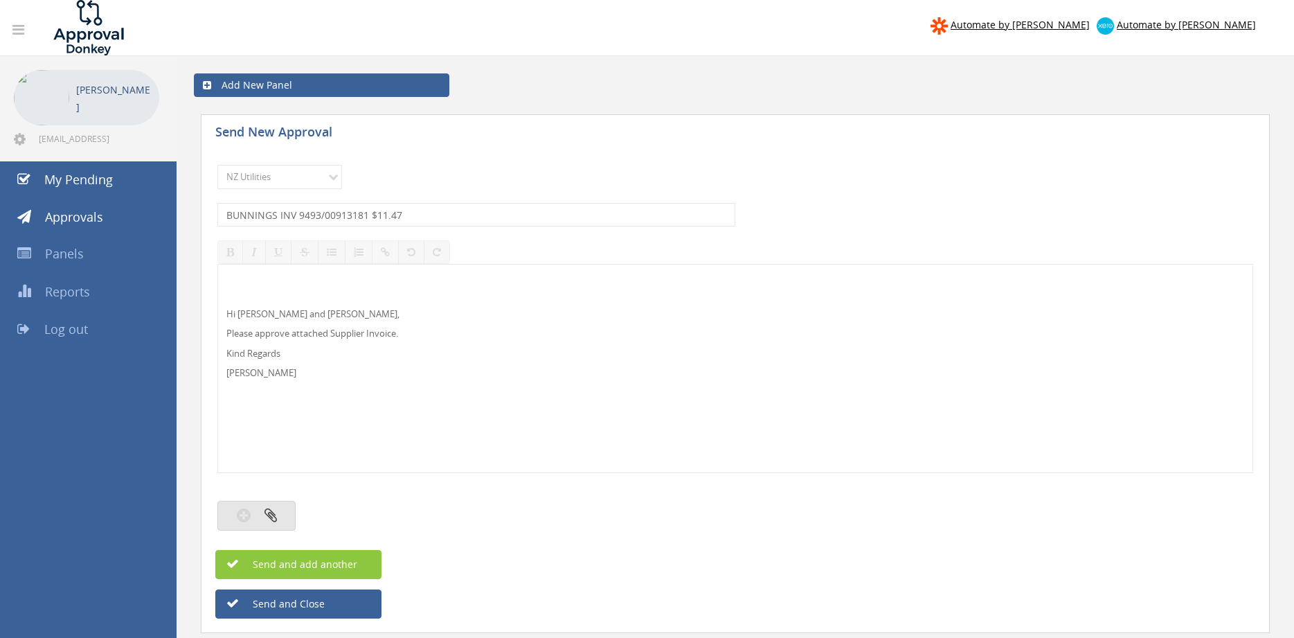
click at [280, 510] on button "button" at bounding box center [256, 516] width 78 height 30
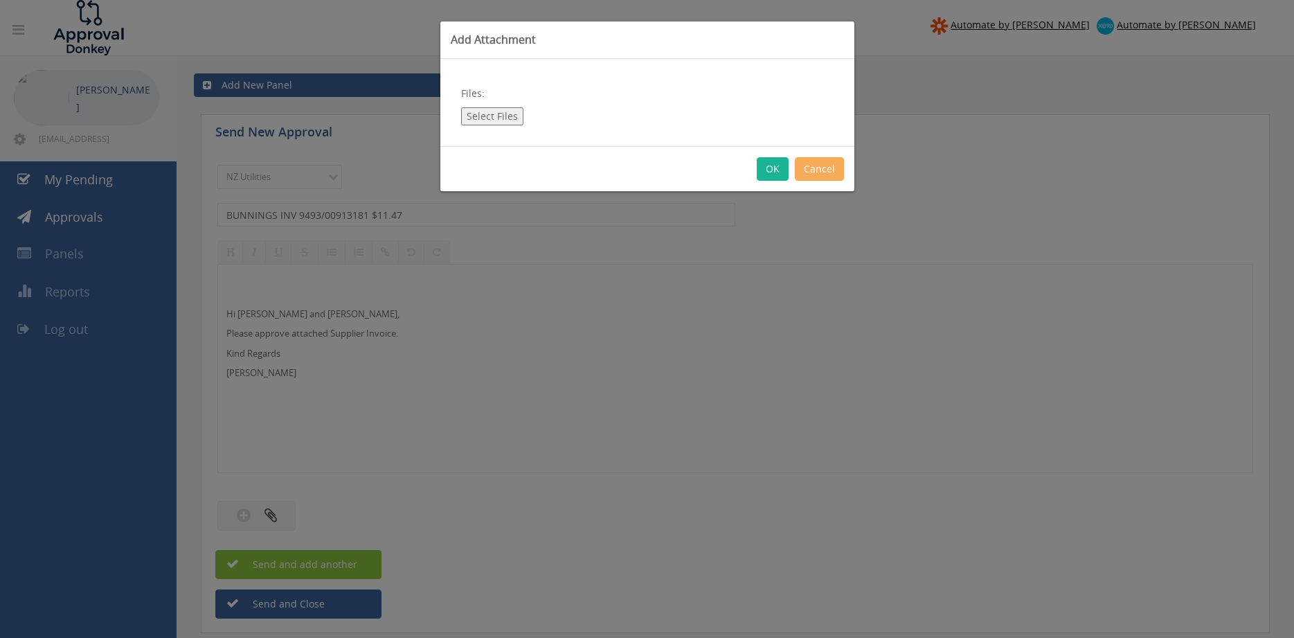
click at [494, 117] on button "Select Files" at bounding box center [492, 116] width 62 height 18
type input "C:\fakepath\bunnings_INV_9493-00913181 [DATE].pdf"
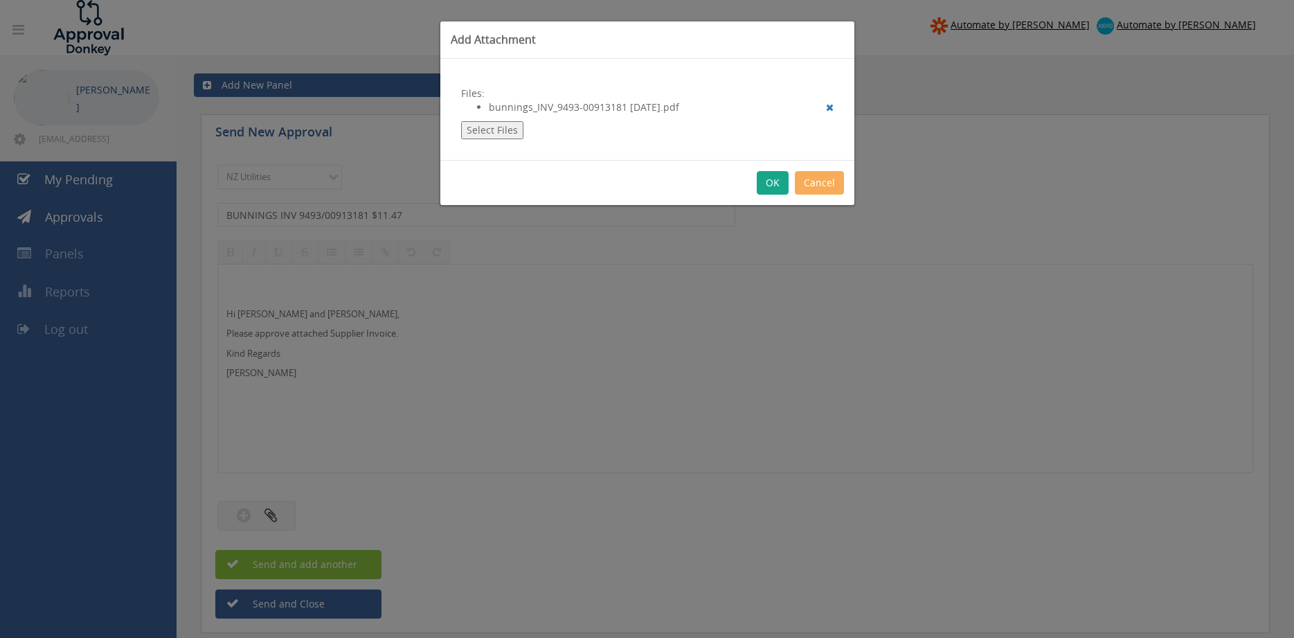
drag, startPoint x: 778, startPoint y: 185, endPoint x: 780, endPoint y: 197, distance: 12.8
click at [777, 184] on button "OK" at bounding box center [773, 183] width 32 height 24
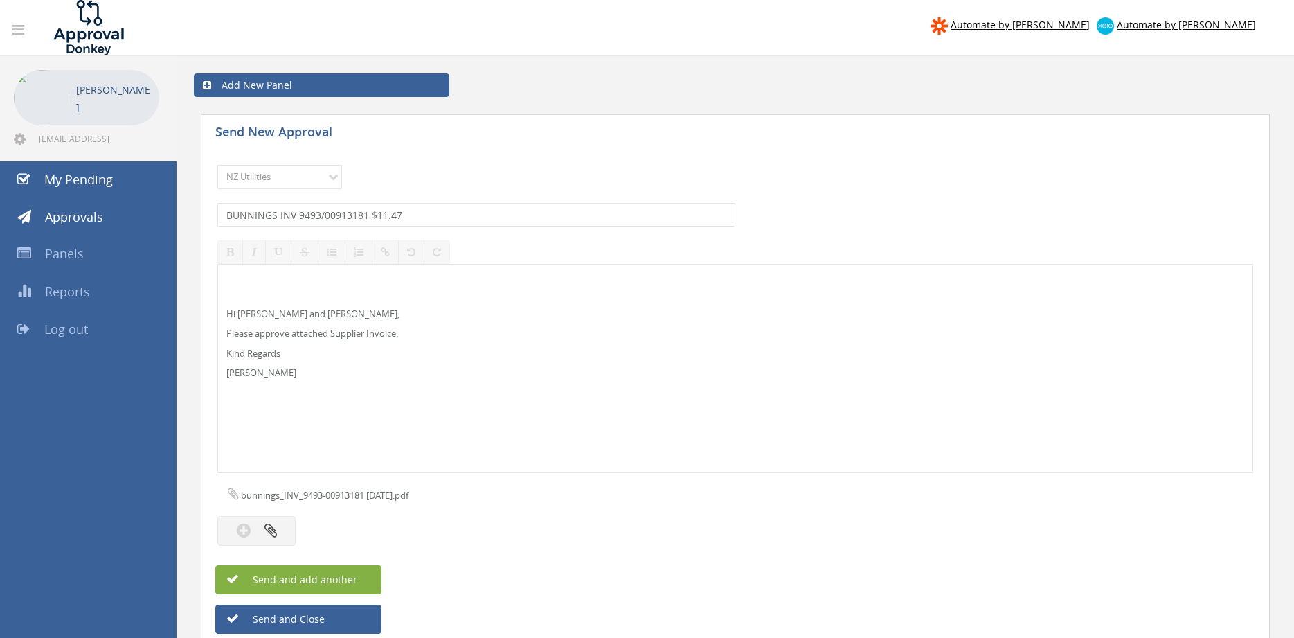
click at [356, 577] on span "Send and add another" at bounding box center [290, 579] width 134 height 13
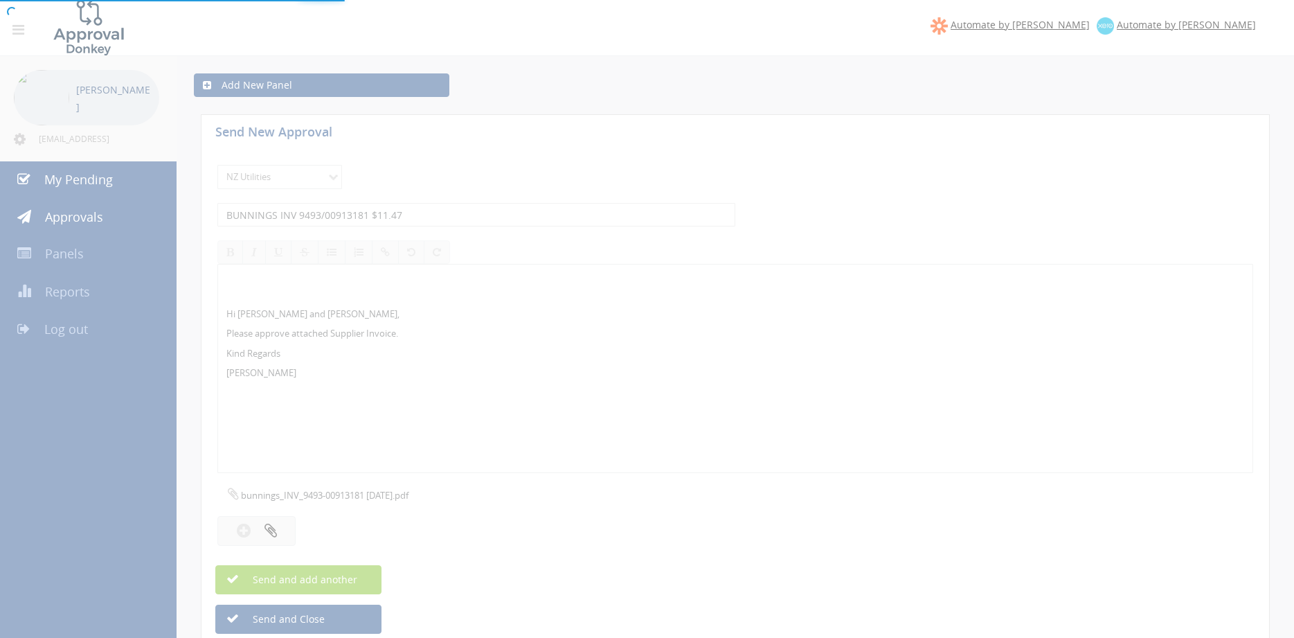
select select
